Goal: Find specific page/section

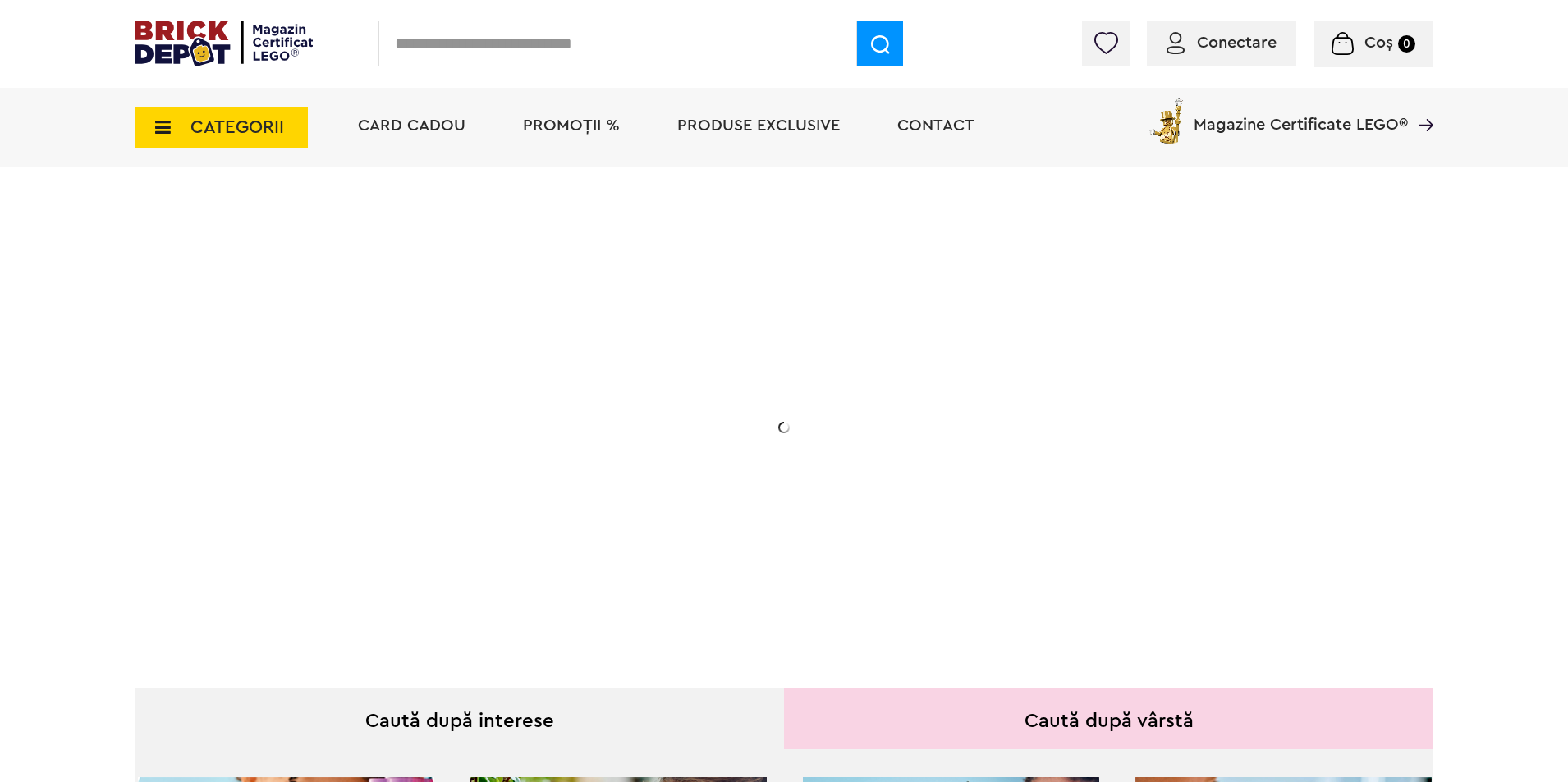
click at [1356, 126] on span "Magazine Certificate LEGO®" at bounding box center [1301, 114] width 214 height 38
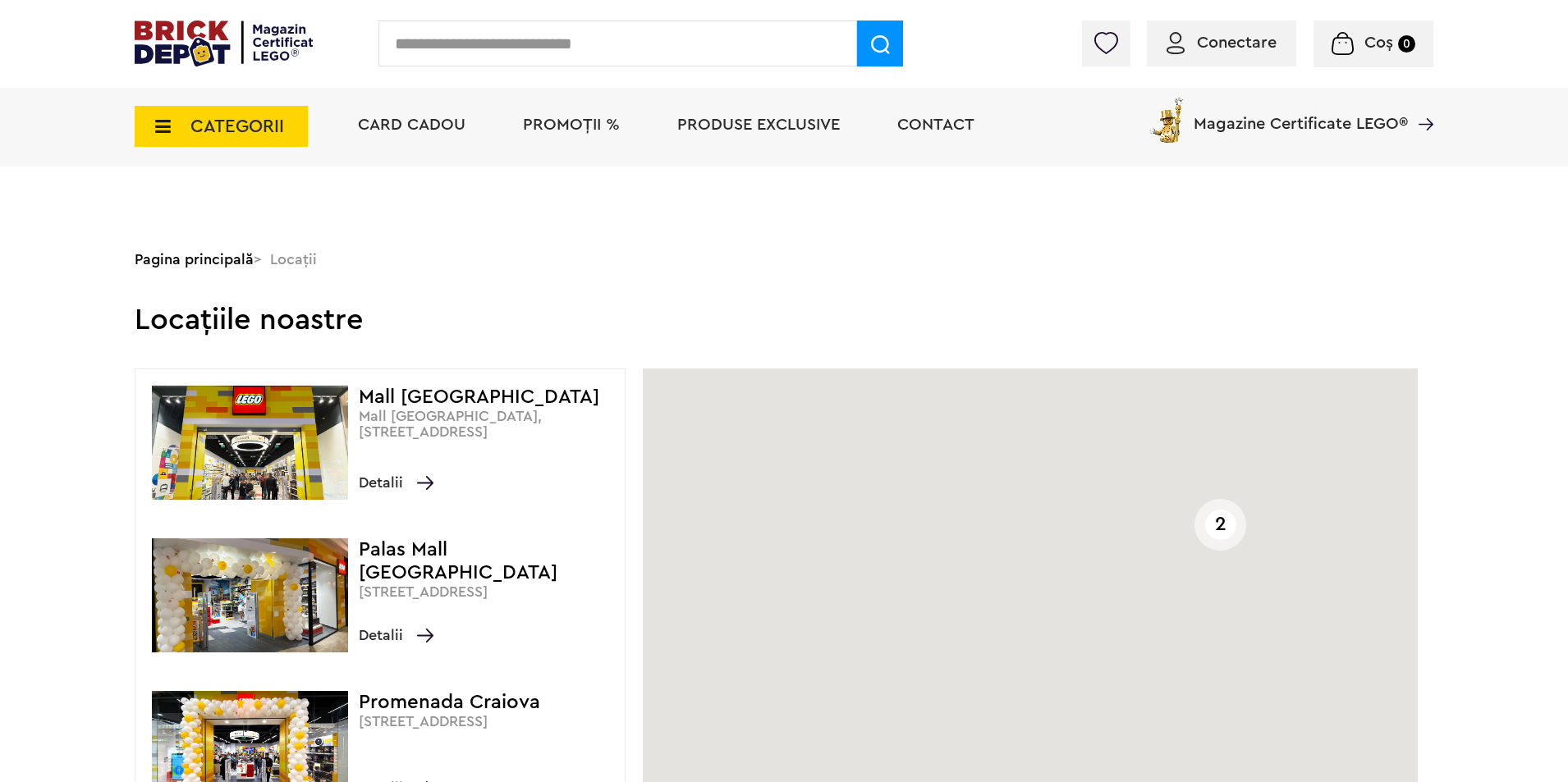
scroll to position [328, 0]
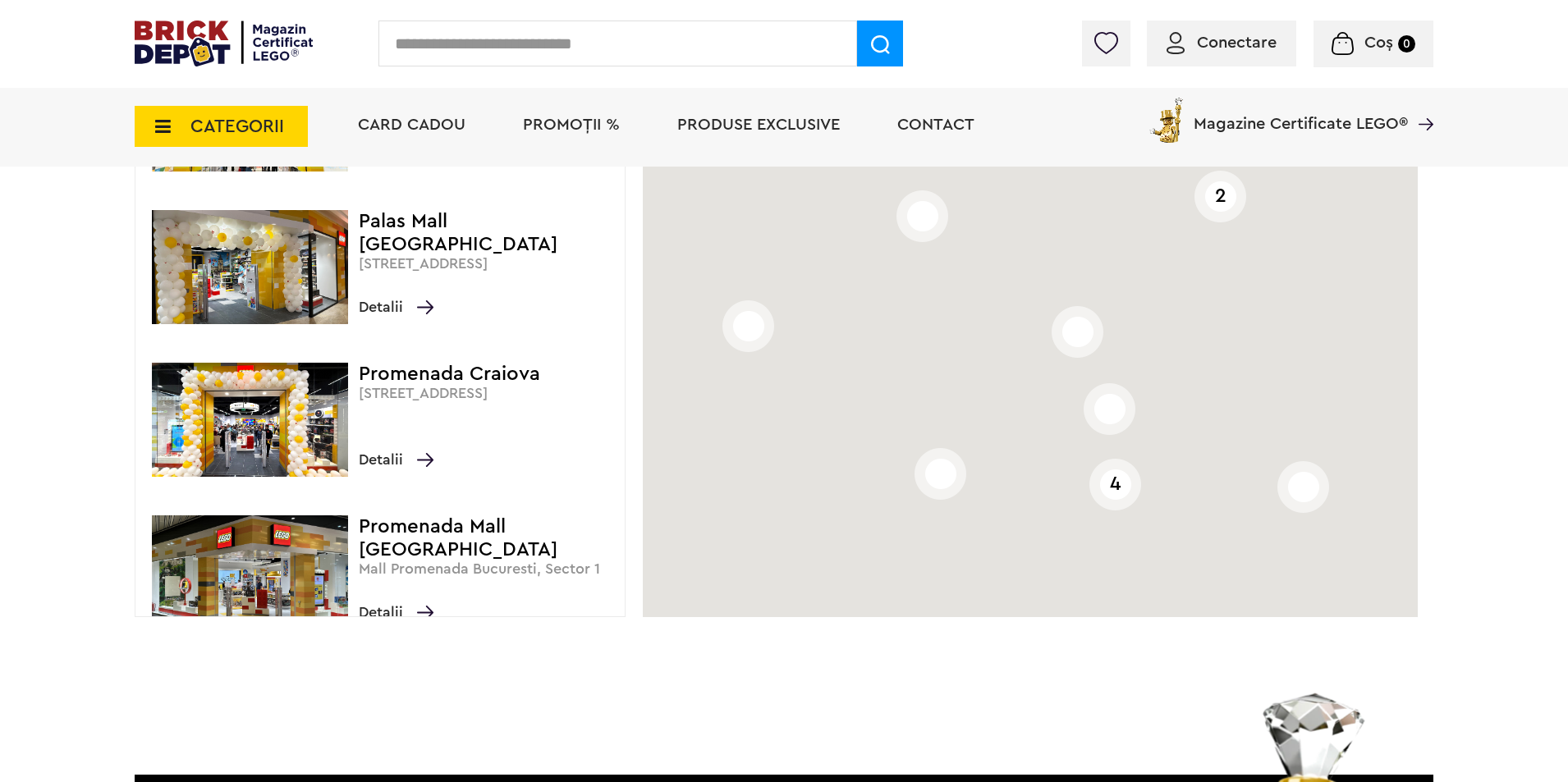
click at [271, 407] on img at bounding box center [250, 420] width 196 height 114
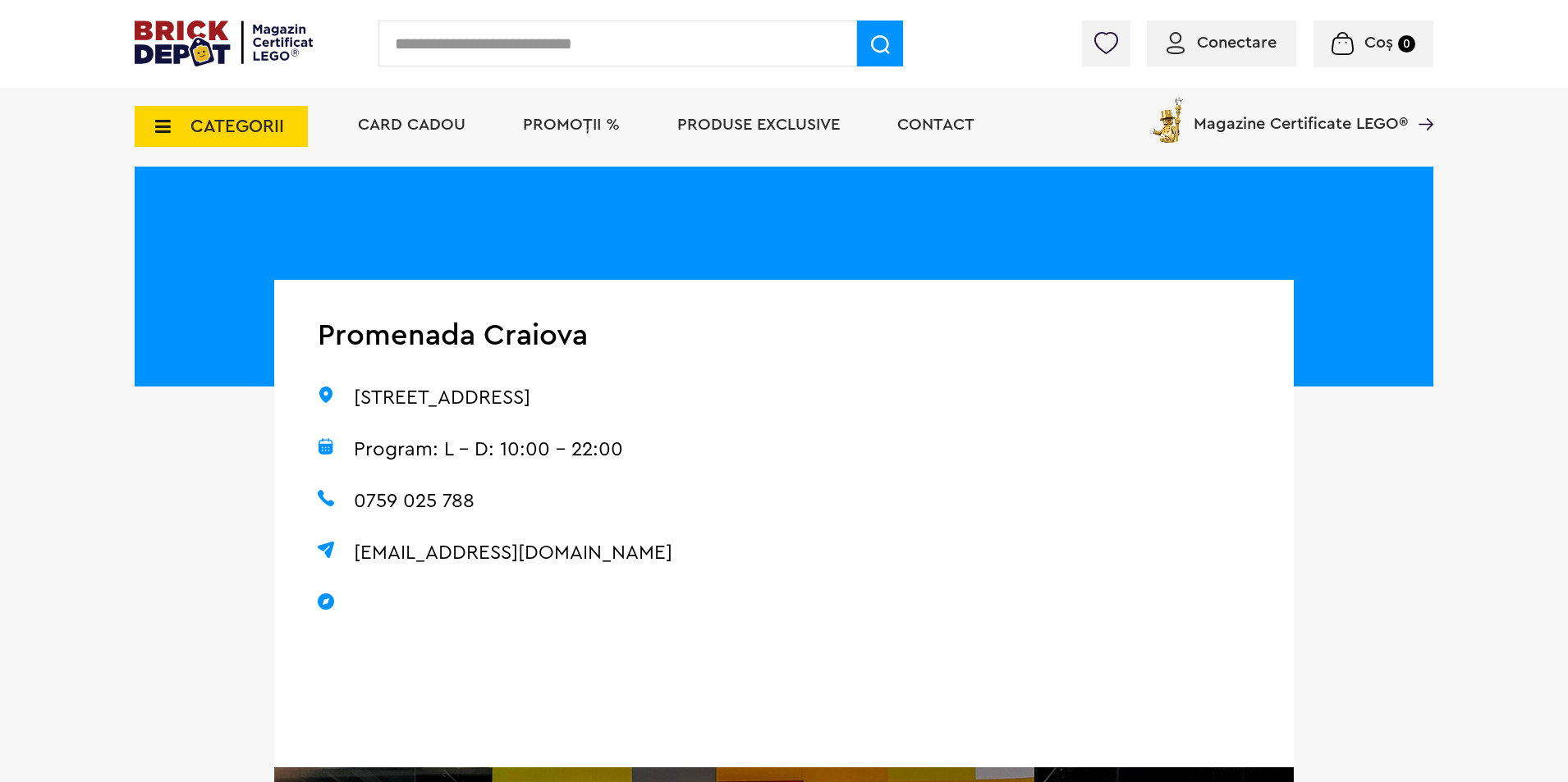
scroll to position [164, 0]
